Goal: Task Accomplishment & Management: Use online tool/utility

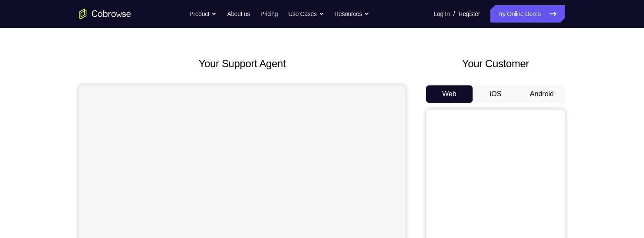
scroll to position [27, 0]
click at [539, 96] on button "Android" at bounding box center [541, 94] width 46 height 17
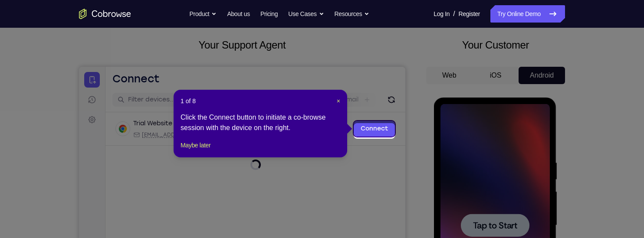
scroll to position [44, 0]
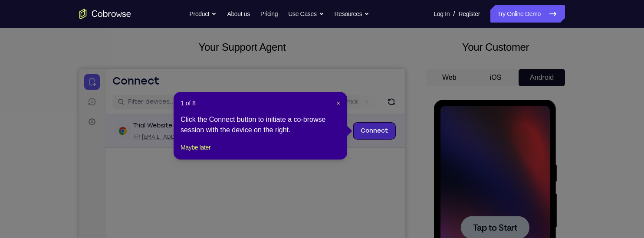
click at [380, 130] on link "Connect" at bounding box center [374, 131] width 41 height 16
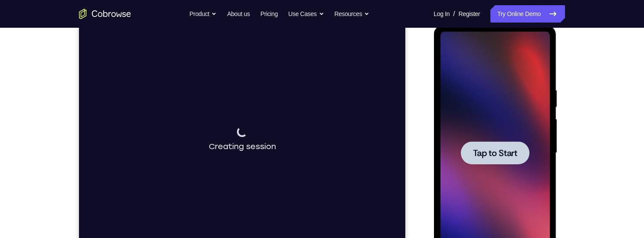
scroll to position [123, 0]
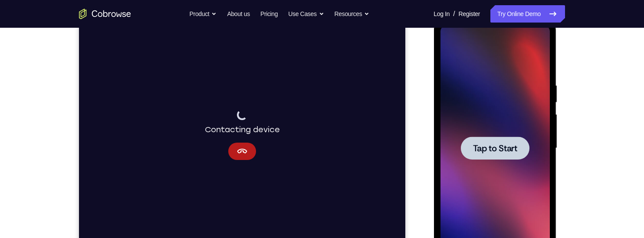
click at [504, 151] on span "Tap to Start" at bounding box center [494, 148] width 44 height 9
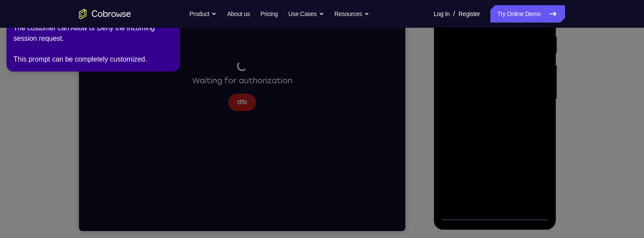
scroll to position [0, 0]
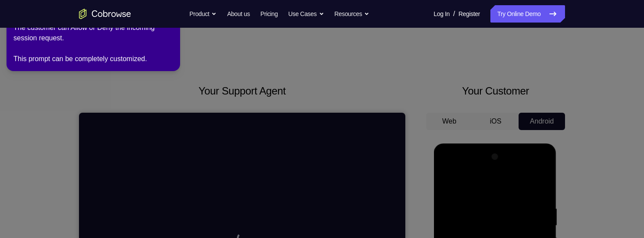
click at [306, 57] on icon at bounding box center [320, 118] width 647 height 242
click at [101, 93] on icon at bounding box center [320, 118] width 647 height 242
click at [510, 20] on link "Try Online Demo" at bounding box center [527, 13] width 75 height 17
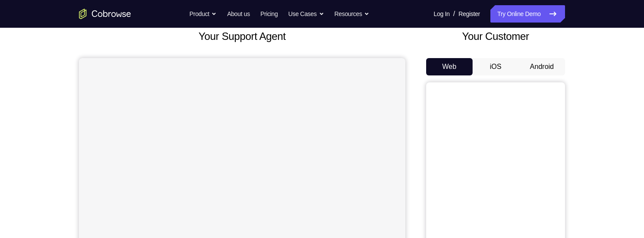
scroll to position [55, 0]
click at [537, 65] on button "Android" at bounding box center [541, 66] width 46 height 17
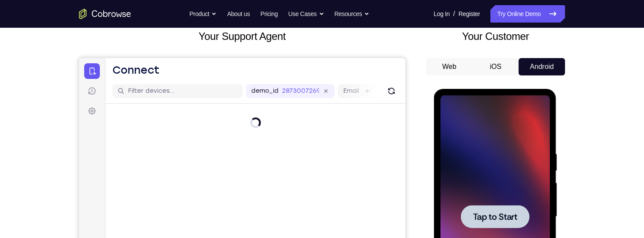
scroll to position [112, 0]
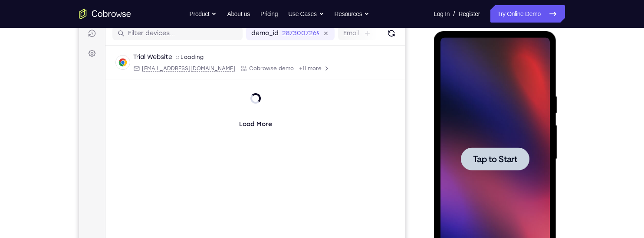
click at [511, 160] on span "Tap to Start" at bounding box center [494, 159] width 44 height 9
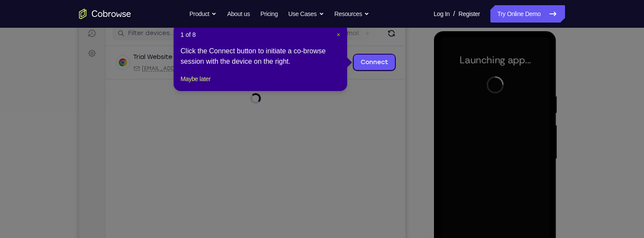
click at [338, 32] on span "×" at bounding box center [338, 34] width 3 height 7
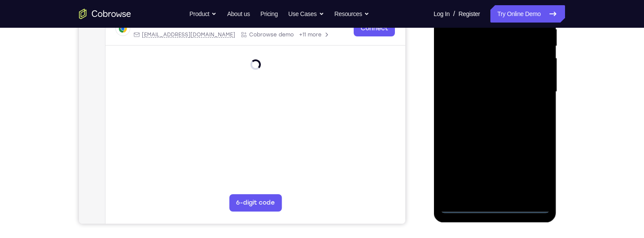
scroll to position [180, 0]
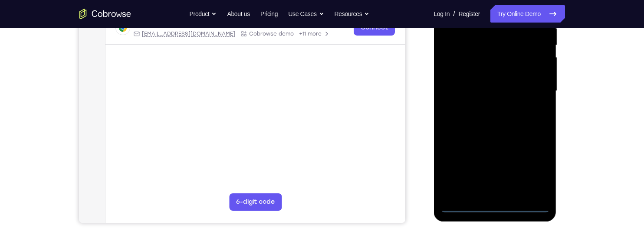
click at [495, 204] on div at bounding box center [494, 91] width 109 height 243
click at [527, 171] on div at bounding box center [494, 91] width 109 height 243
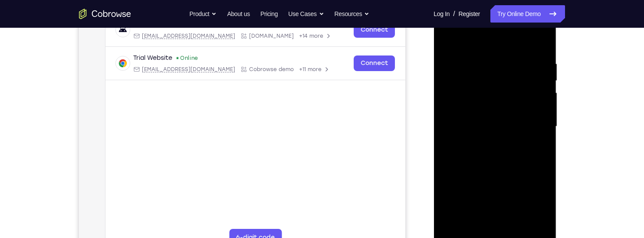
scroll to position [143, 0]
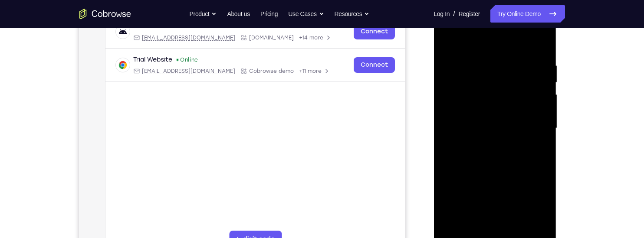
click at [490, 37] on div at bounding box center [494, 128] width 109 height 243
click at [529, 122] on div at bounding box center [494, 128] width 109 height 243
click at [487, 145] on div at bounding box center [494, 128] width 109 height 243
click at [475, 116] on div at bounding box center [494, 128] width 109 height 243
click at [474, 113] on div at bounding box center [494, 128] width 109 height 243
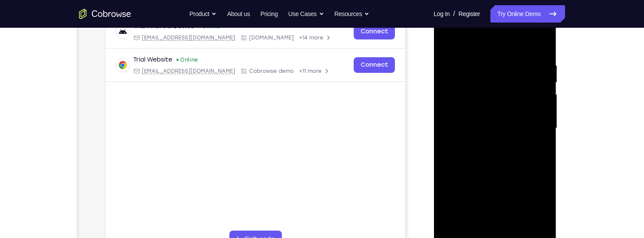
click at [489, 126] on div at bounding box center [494, 128] width 109 height 243
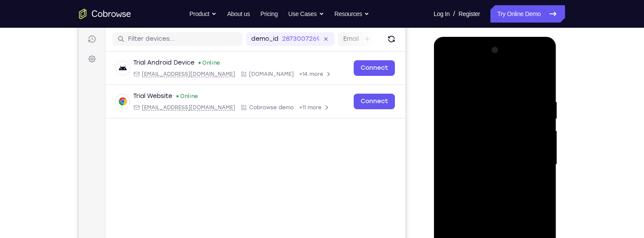
scroll to position [104, 0]
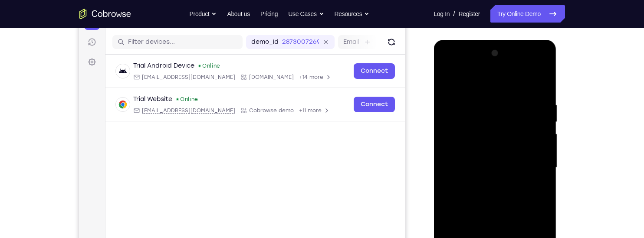
click at [517, 65] on div at bounding box center [494, 167] width 109 height 243
click at [455, 96] on div at bounding box center [494, 167] width 109 height 243
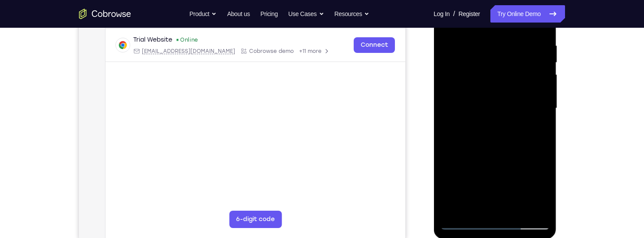
scroll to position [164, 0]
click at [485, 121] on div at bounding box center [494, 107] width 109 height 243
click at [499, 97] on div at bounding box center [494, 107] width 109 height 243
click at [490, 90] on div at bounding box center [494, 107] width 109 height 243
click at [510, 106] on div at bounding box center [494, 107] width 109 height 243
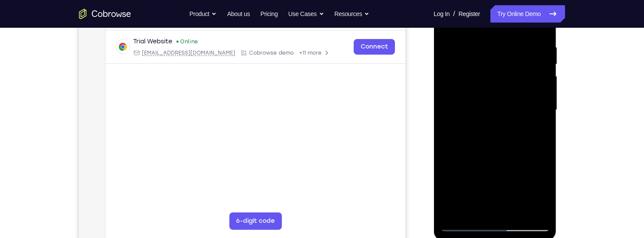
scroll to position [162, 0]
click at [494, 223] on div at bounding box center [494, 109] width 109 height 243
click at [532, 193] on div at bounding box center [494, 109] width 109 height 243
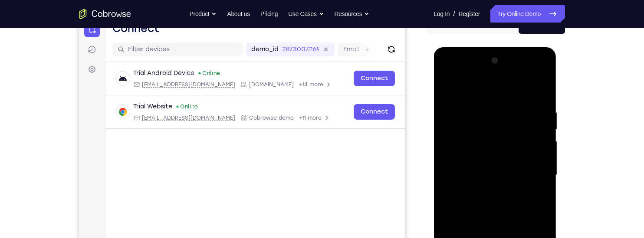
scroll to position [95, 0]
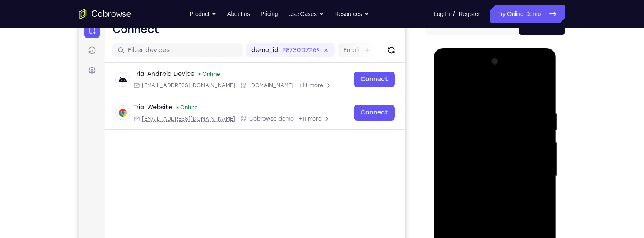
click at [479, 73] on div at bounding box center [494, 176] width 109 height 243
click at [476, 103] on div at bounding box center [494, 176] width 109 height 243
click at [456, 141] on div at bounding box center [494, 176] width 109 height 243
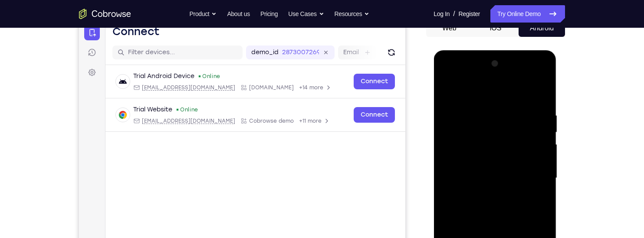
click at [498, 79] on div at bounding box center [494, 178] width 109 height 243
click at [539, 77] on div at bounding box center [494, 178] width 109 height 243
click at [469, 98] on div at bounding box center [494, 178] width 109 height 243
click at [498, 131] on div at bounding box center [494, 178] width 109 height 243
click at [507, 103] on div at bounding box center [494, 178] width 109 height 243
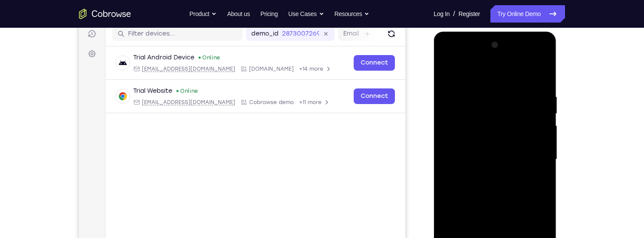
scroll to position [106, 0]
